Goal: Task Accomplishment & Management: Use online tool/utility

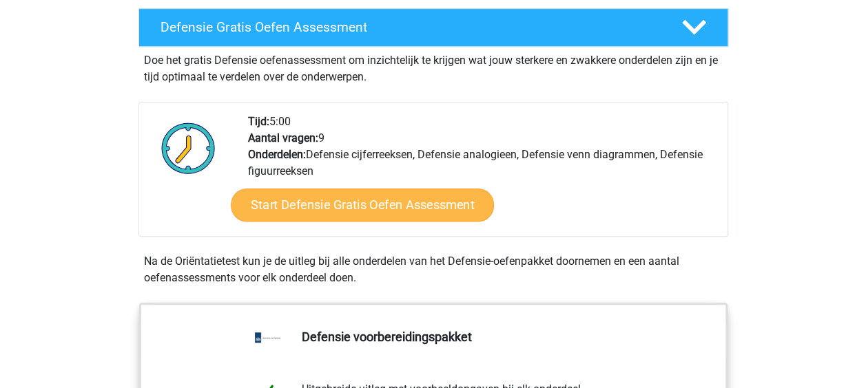
scroll to position [384, 0]
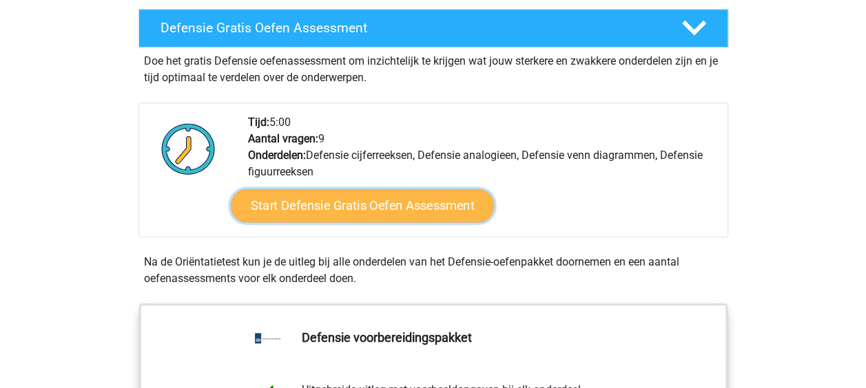
click at [373, 205] on link "Start Defensie Gratis Oefen Assessment" at bounding box center [362, 205] width 263 height 33
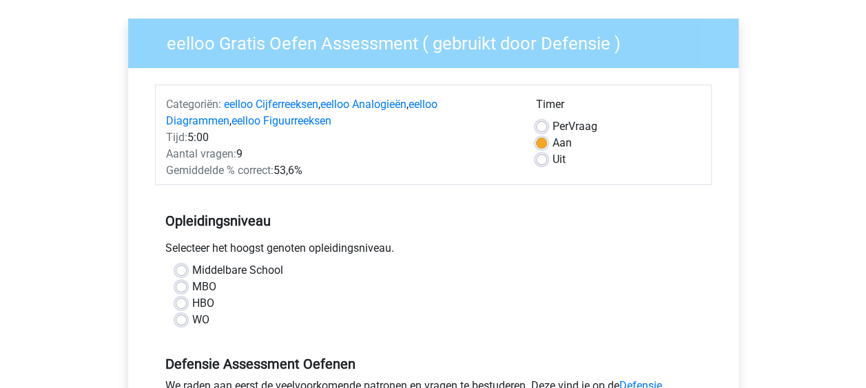
scroll to position [98, 0]
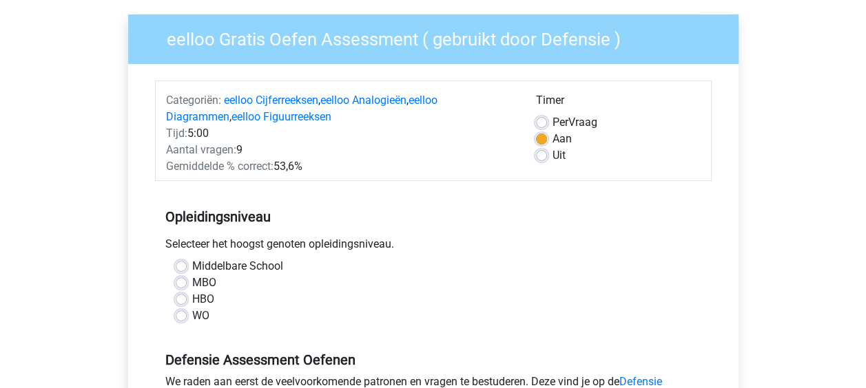
click at [270, 262] on label "Middelbare School" at bounding box center [237, 266] width 91 height 17
click at [187, 262] on input "Middelbare School" at bounding box center [181, 265] width 11 height 14
radio input "true"
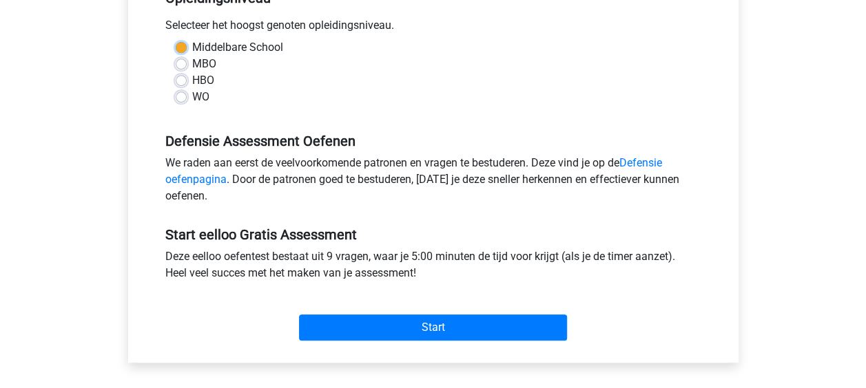
scroll to position [320, 0]
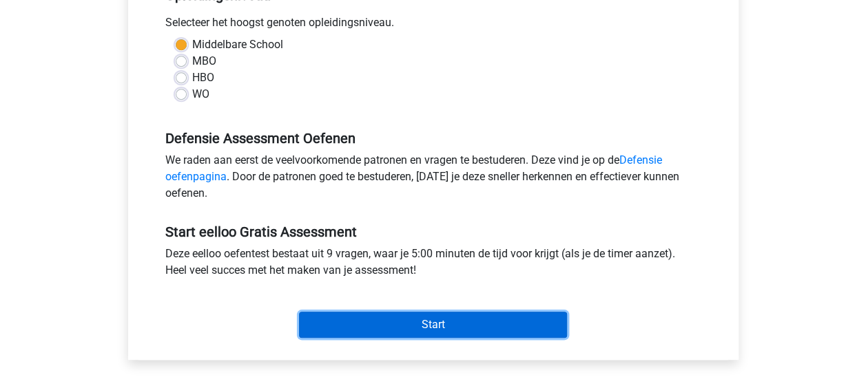
click at [362, 326] on input "Start" at bounding box center [433, 325] width 268 height 26
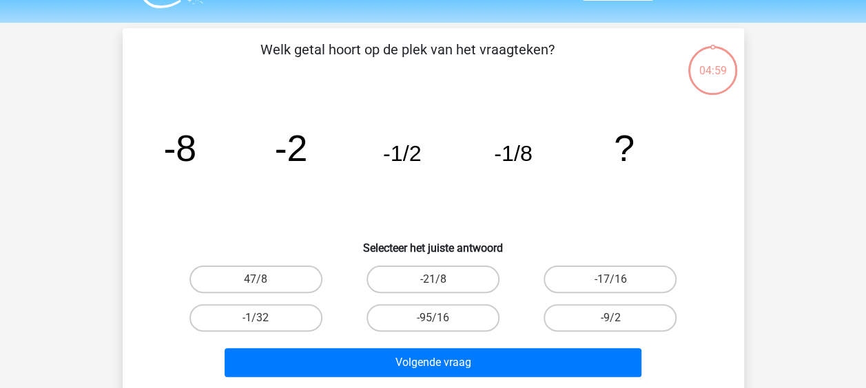
scroll to position [37, 0]
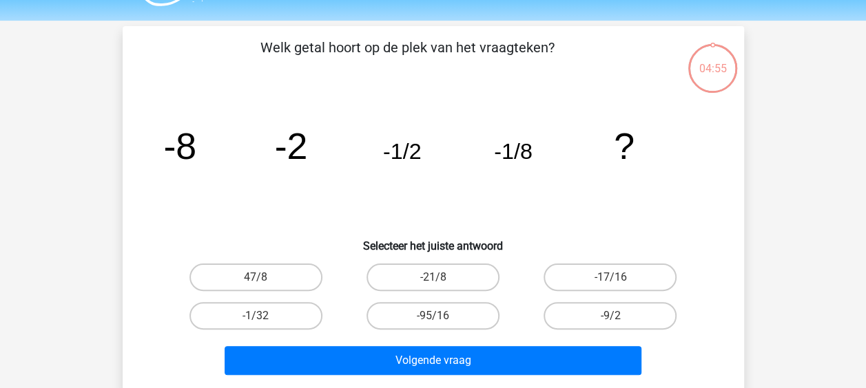
click at [264, 320] on input "-1/32" at bounding box center [260, 320] width 9 height 9
radio input "true"
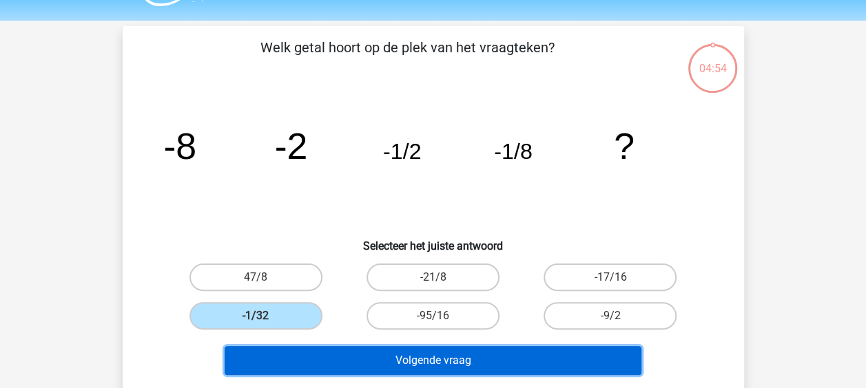
click at [359, 359] on button "Volgende vraag" at bounding box center [433, 360] width 417 height 29
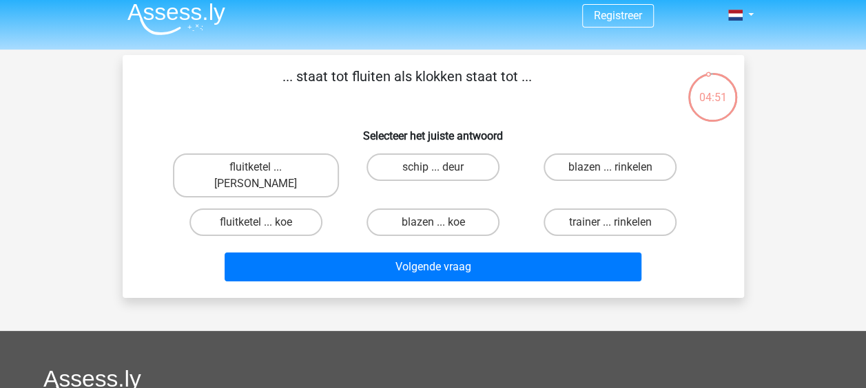
scroll to position [8, 0]
